Goal: Task Accomplishment & Management: Manage account settings

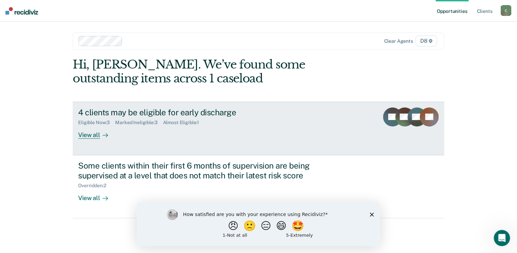
click at [135, 110] on div "4 clients may be eligible for early discharge" at bounding box center [197, 113] width 238 height 10
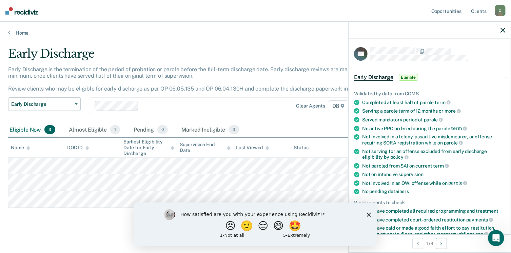
click at [369, 215] on icon "Close survey" at bounding box center [369, 214] width 4 height 4
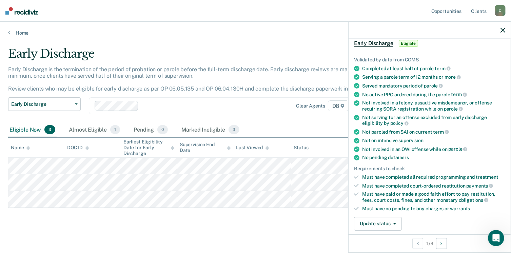
scroll to position [68, 0]
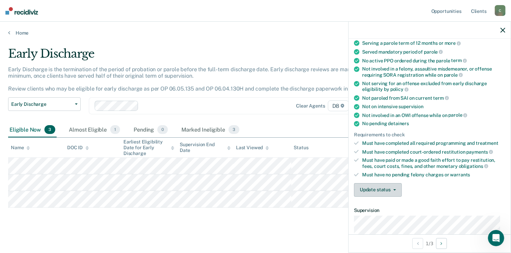
click at [379, 189] on button "Update status" at bounding box center [378, 190] width 48 height 14
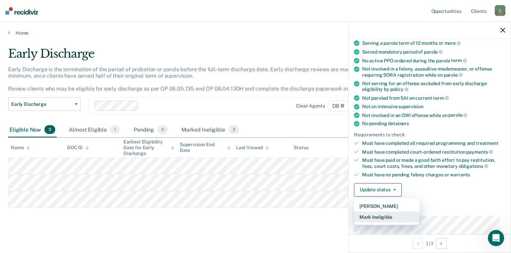
click at [375, 215] on button "Mark Ineligible" at bounding box center [387, 217] width 66 height 11
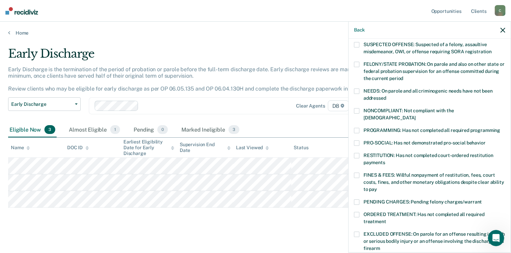
click at [358, 128] on span at bounding box center [356, 130] width 5 height 5
click at [356, 212] on label "ORDERED TREATMENT: Has not completed all required treatment" at bounding box center [429, 219] width 151 height 14
click at [357, 128] on span at bounding box center [356, 130] width 5 height 5
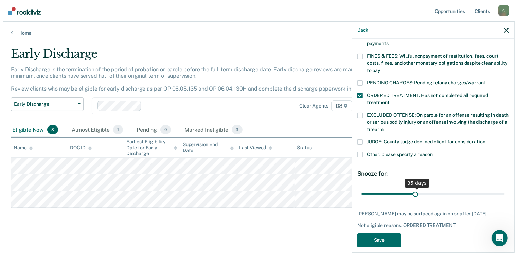
scroll to position [193, 0]
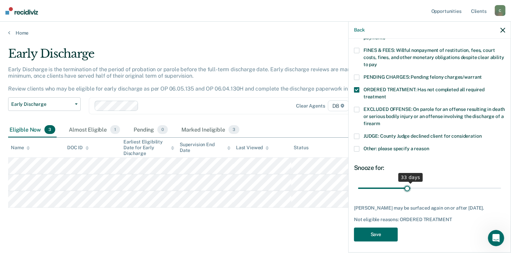
type input "30"
click at [405, 183] on input "range" at bounding box center [429, 189] width 143 height 12
click at [380, 233] on button "Save" at bounding box center [376, 235] width 44 height 14
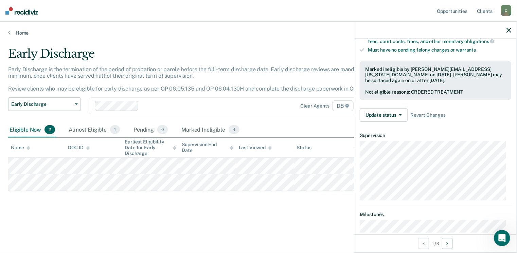
scroll to position [183, 0]
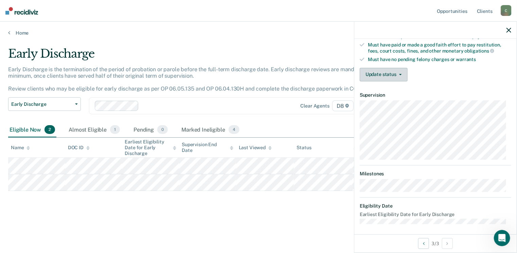
click at [392, 72] on button "Update status" at bounding box center [383, 75] width 48 height 14
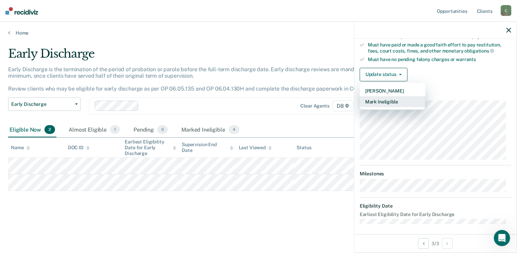
click at [392, 97] on button "Mark Ineligible" at bounding box center [392, 101] width 66 height 11
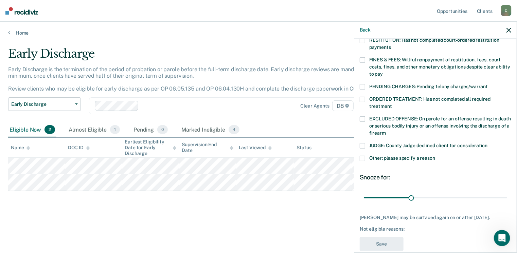
click at [361, 57] on span at bounding box center [361, 59] width 5 height 5
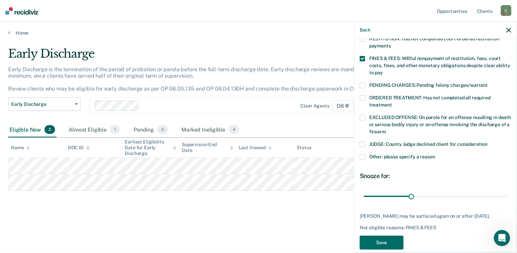
scroll to position [193, 0]
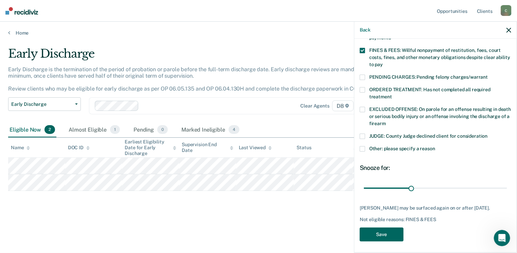
click at [389, 232] on button "Save" at bounding box center [381, 235] width 44 height 14
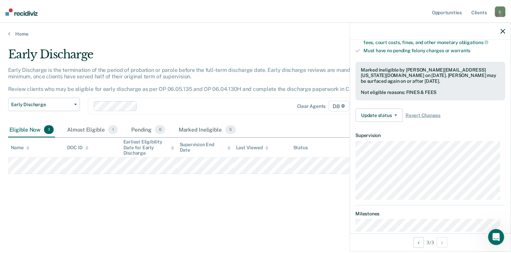
scroll to position [183, 0]
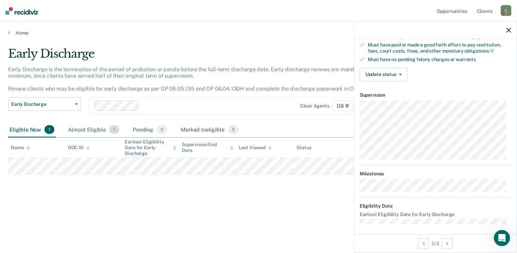
click at [80, 132] on div "Almost Eligible 1" at bounding box center [94, 130] width 54 height 15
click at [25, 128] on div "Eligible Now 1" at bounding box center [32, 130] width 48 height 15
click at [384, 71] on button "Update status" at bounding box center [383, 75] width 48 height 14
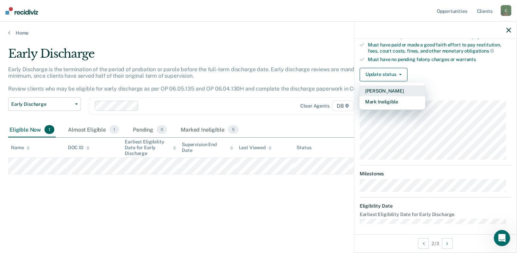
click at [398, 89] on button "[PERSON_NAME]" at bounding box center [392, 91] width 66 height 11
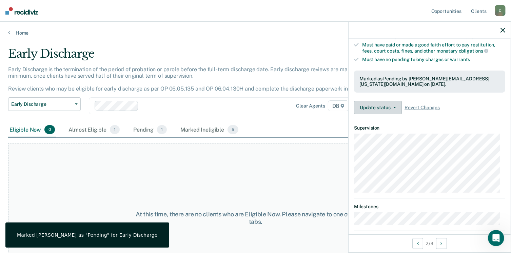
scroll to position [149, 0]
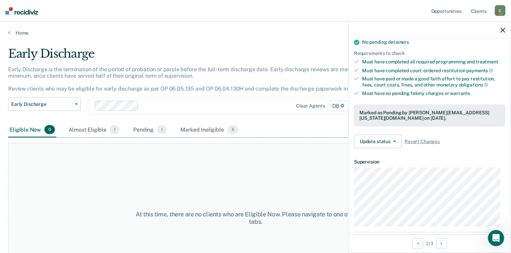
click at [375, 110] on div "Marked as Pending by [PERSON_NAME][EMAIL_ADDRESS][US_STATE][DOMAIN_NAME] on [DA…" at bounding box center [430, 116] width 141 height 12
click at [379, 136] on button "Update status" at bounding box center [378, 142] width 48 height 14
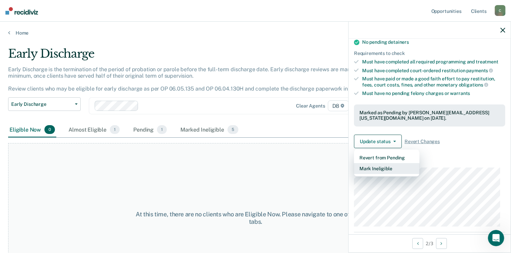
click at [372, 167] on button "Mark Ineligible" at bounding box center [387, 168] width 66 height 11
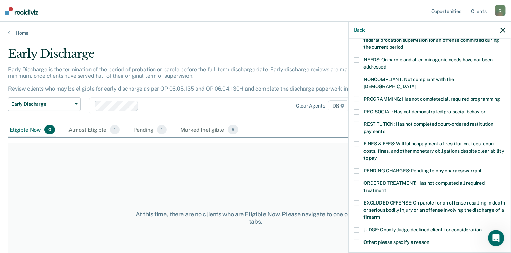
scroll to position [115, 0]
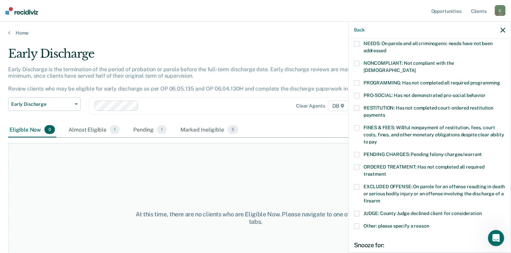
click at [358, 165] on span at bounding box center [356, 167] width 5 height 5
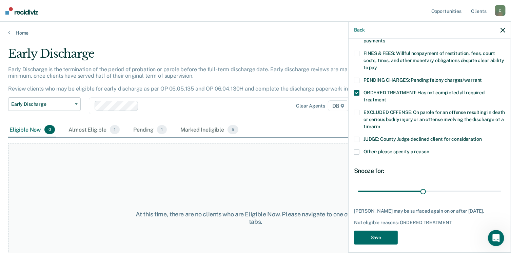
scroll to position [193, 0]
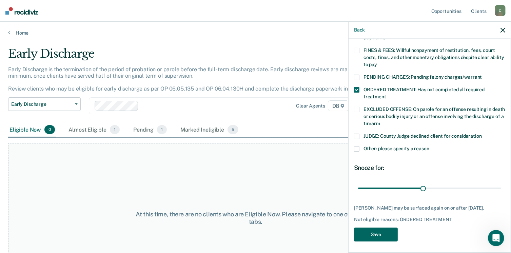
click at [371, 235] on button "Save" at bounding box center [376, 235] width 44 height 14
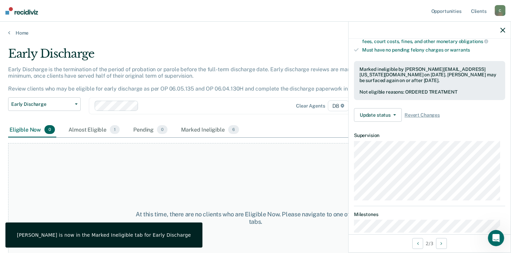
click at [504, 28] on icon "button" at bounding box center [503, 30] width 5 height 5
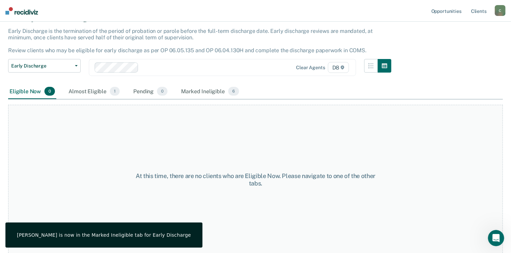
scroll to position [39, 0]
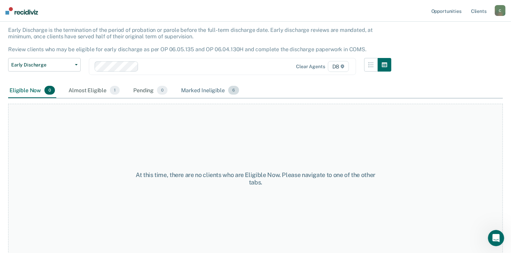
click at [201, 87] on div "Marked Ineligible 6" at bounding box center [210, 90] width 61 height 15
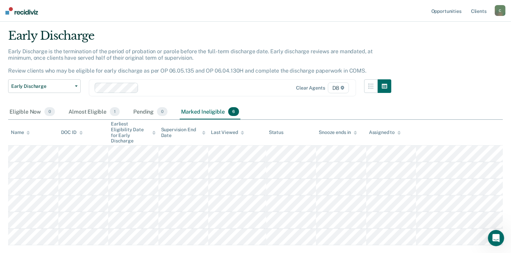
scroll to position [0, 0]
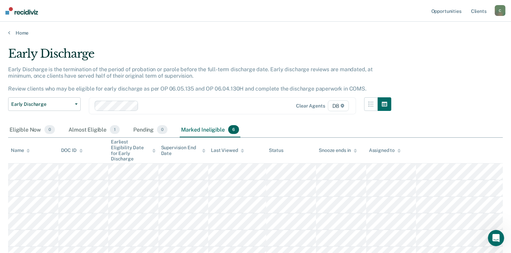
click at [499, 11] on div "C" at bounding box center [500, 10] width 11 height 11
click at [464, 45] on link "Log Out" at bounding box center [473, 45] width 55 height 6
